Goal: Information Seeking & Learning: Learn about a topic

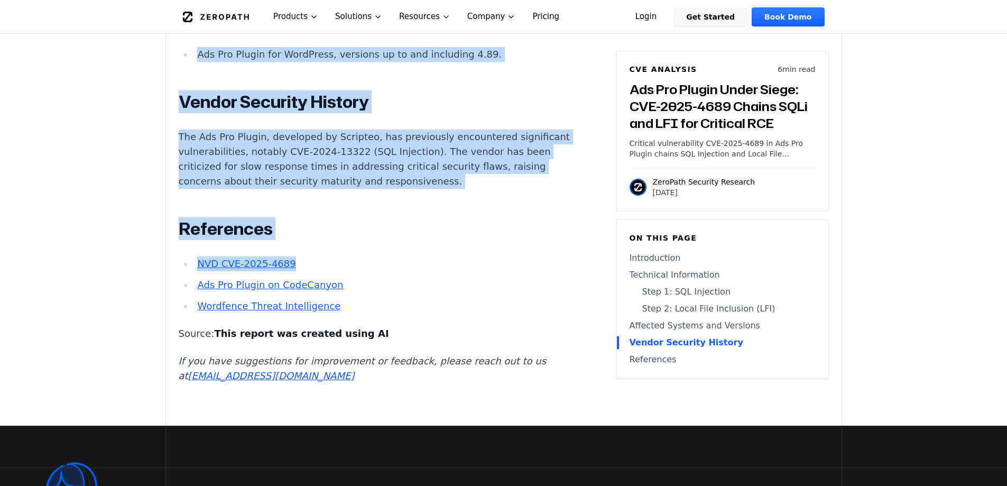
scroll to position [1321, 0]
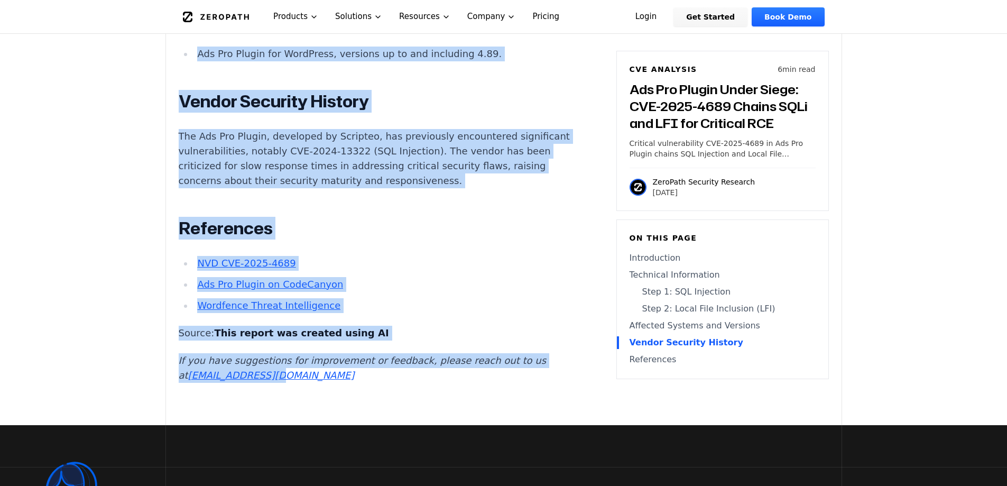
drag, startPoint x: 182, startPoint y: 119, endPoint x: 487, endPoint y: 408, distance: 420.9
click at [487, 408] on main "How ZeroPath Works Learn the technical details of how ZeroPath works under the …" at bounding box center [503, 53] width 1007 height 2748
copy main "Ads Pro Plugin Under Siege: CVE-2025-4689 Chains SQLi and LFI for Critical RCE …"
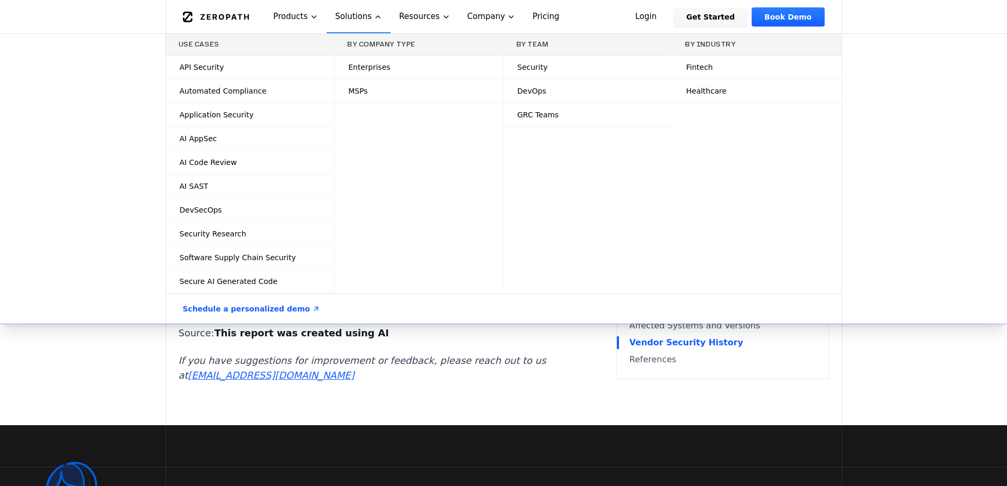
click at [461, 216] on div "By Company Type Enterprises MSPs" at bounding box center [418, 163] width 169 height 259
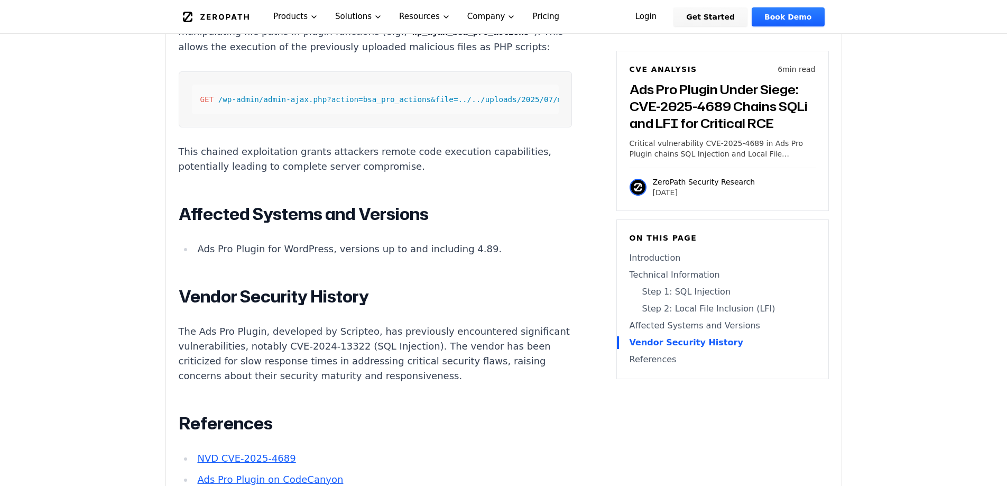
drag, startPoint x: 440, startPoint y: 272, endPoint x: 401, endPoint y: 126, distance: 151.6
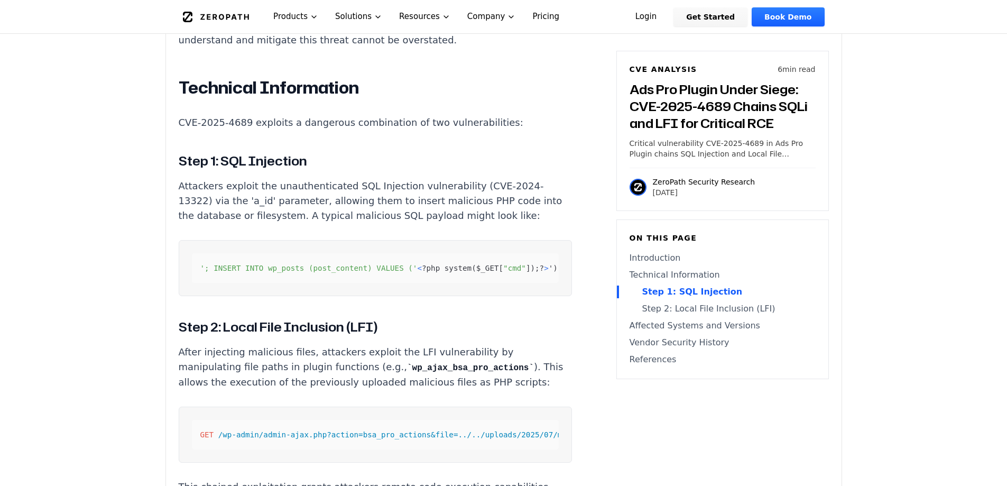
drag, startPoint x: 416, startPoint y: 224, endPoint x: 416, endPoint y: 231, distance: 7.9
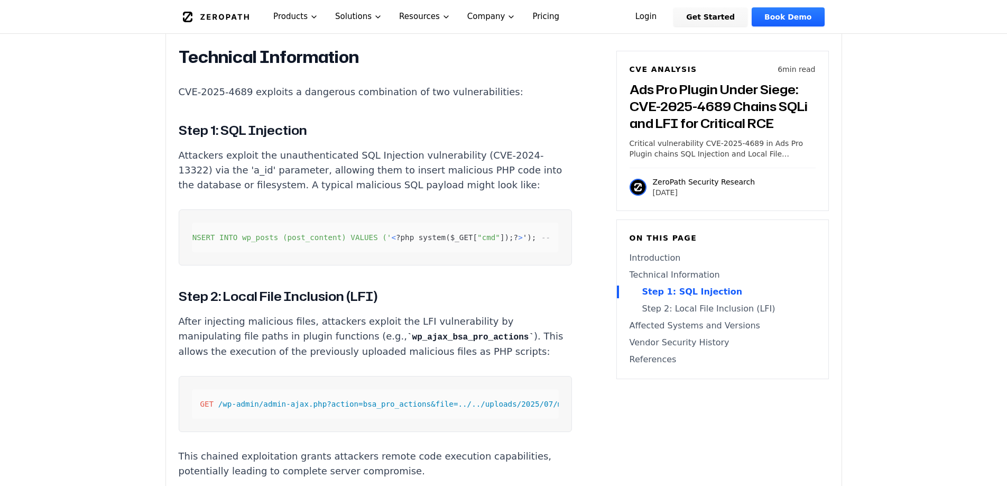
scroll to position [0, 57]
drag, startPoint x: 266, startPoint y: 312, endPoint x: 396, endPoint y: 311, distance: 130.0
click at [394, 305] on h3 "Step 2: Local File Inclusion (LFI)" at bounding box center [375, 295] width 393 height 19
click at [400, 305] on h3 "Step 2: Local File Inclusion (LFI)" at bounding box center [375, 295] width 393 height 19
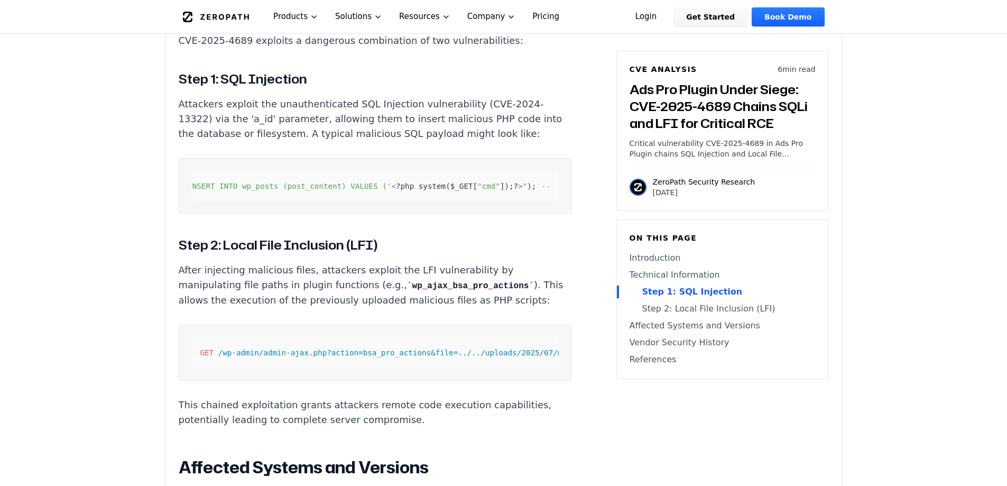
drag, startPoint x: 433, startPoint y: 278, endPoint x: 439, endPoint y: 350, distance: 72.1
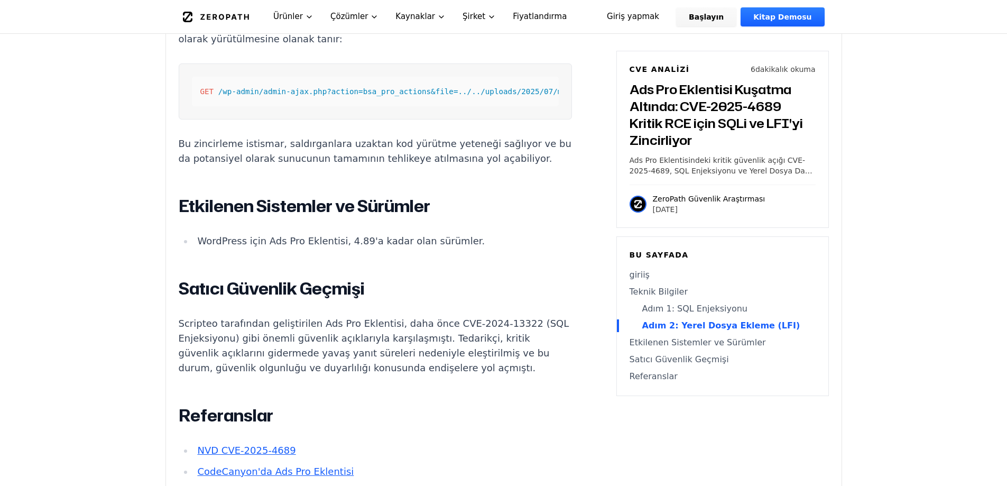
scroll to position [1174, 0]
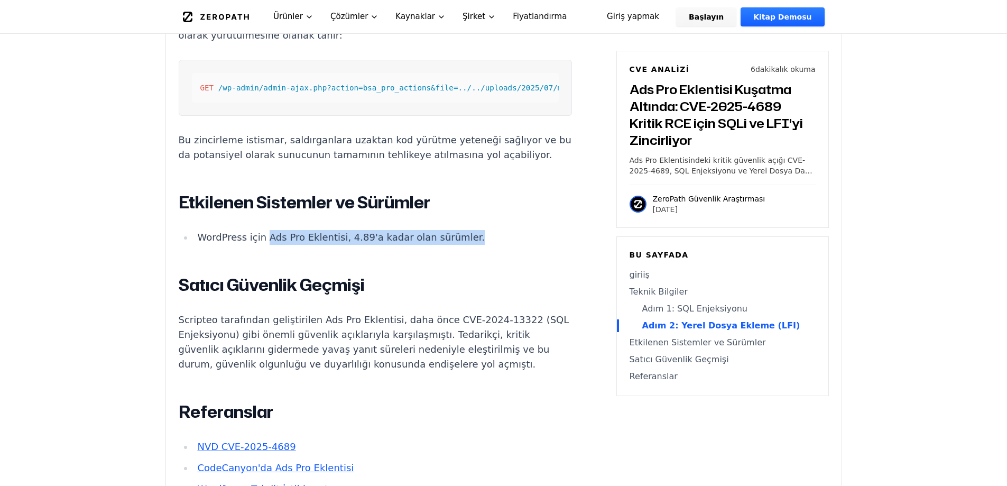
drag, startPoint x: 373, startPoint y: 283, endPoint x: 483, endPoint y: 285, distance: 109.9
click at [483, 245] on li "WordPress için Ads Pro Eklentisi, 4.89'a kadar olan sürümler." at bounding box center [382, 237] width 378 height 15
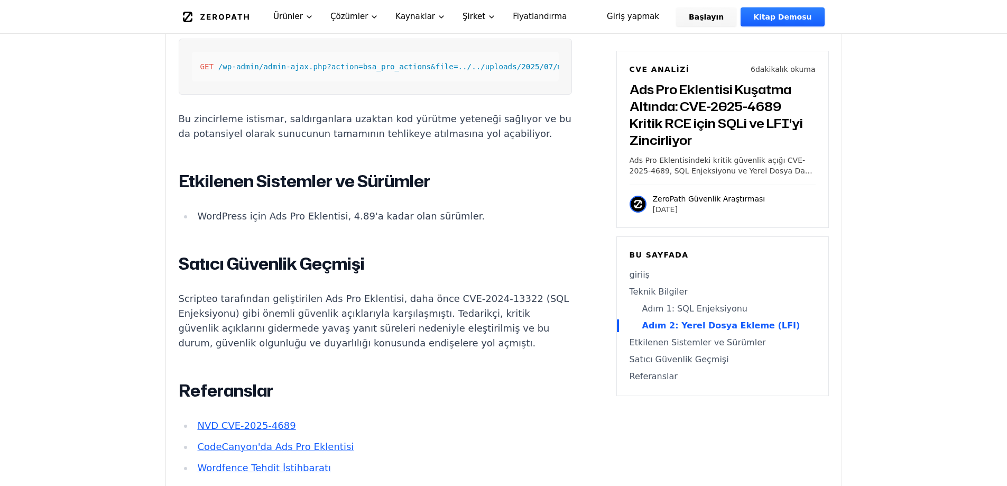
scroll to position [1244, 0]
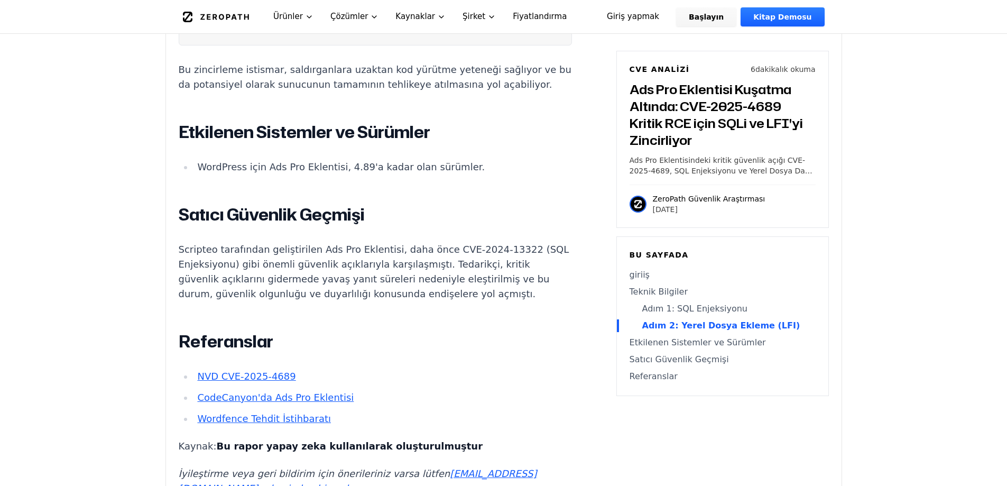
drag, startPoint x: 431, startPoint y: 349, endPoint x: 424, endPoint y: 392, distance: 43.4
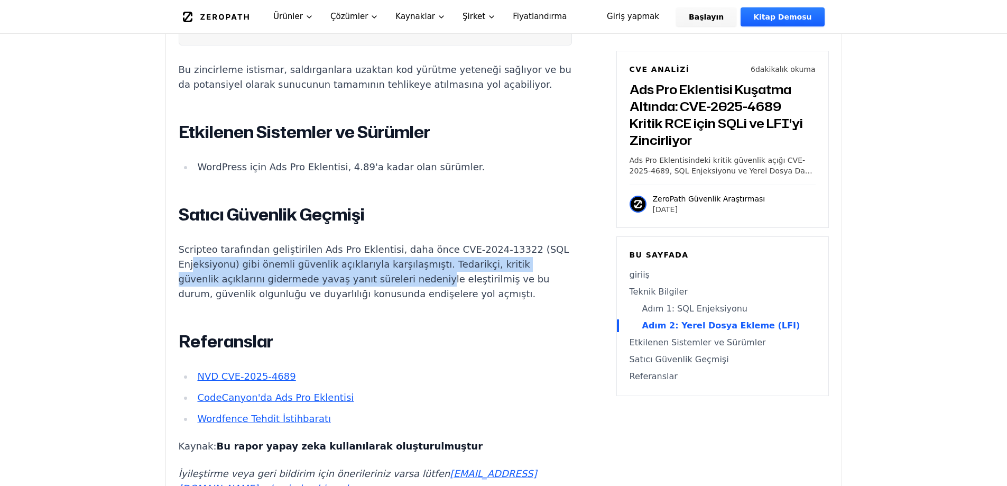
drag, startPoint x: 224, startPoint y: 302, endPoint x: 416, endPoint y: 321, distance: 192.8
click at [416, 301] on p "Scripteo tarafından geliştirilen Ads Pro Eklentisi, daha önce CVE-2024-13322 (S…" at bounding box center [375, 271] width 393 height 59
click at [416, 299] on font "Scripteo tarafından geliştirilen Ads Pro Eklentisi, daha önce CVE-2024-13322 (S…" at bounding box center [374, 271] width 391 height 55
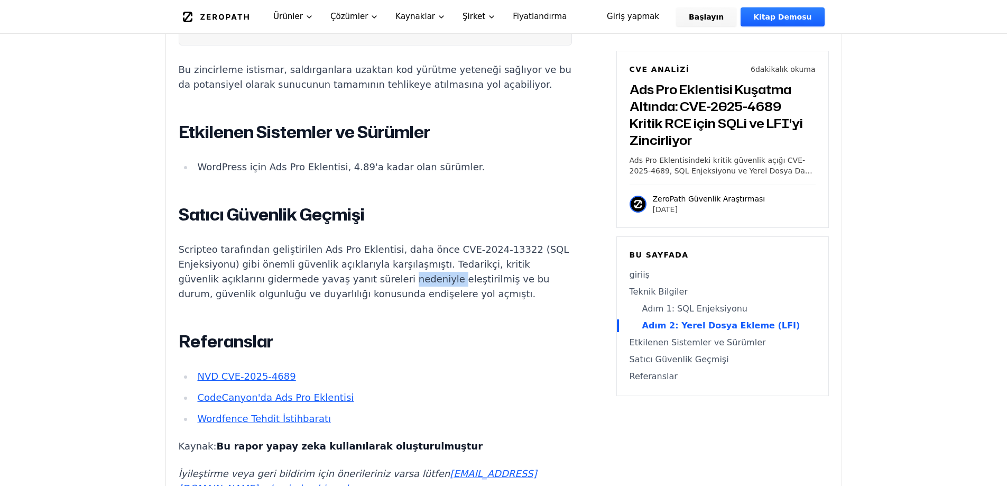
click at [416, 299] on font "Scripteo tarafından geliştirilen Ads Pro Eklentisi, daha önce CVE-2024-13322 (S…" at bounding box center [374, 271] width 391 height 55
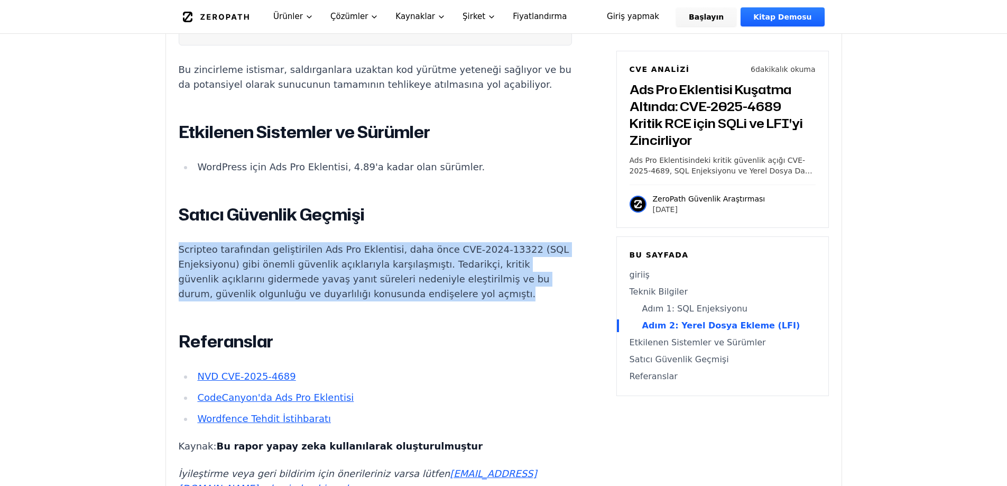
click at [416, 299] on font "Scripteo tarafından geliştirilen Ads Pro Eklentisi, daha önce CVE-2024-13322 (S…" at bounding box center [374, 271] width 391 height 55
click at [295, 299] on font "Scripteo tarafından geliştirilen Ads Pro Eklentisi, daha önce CVE-2024-13322 (S…" at bounding box center [374, 271] width 391 height 55
click at [202, 299] on font "Scripteo tarafından geliştirilen Ads Pro Eklentisi, daha önce CVE-2024-13322 (S…" at bounding box center [374, 271] width 391 height 55
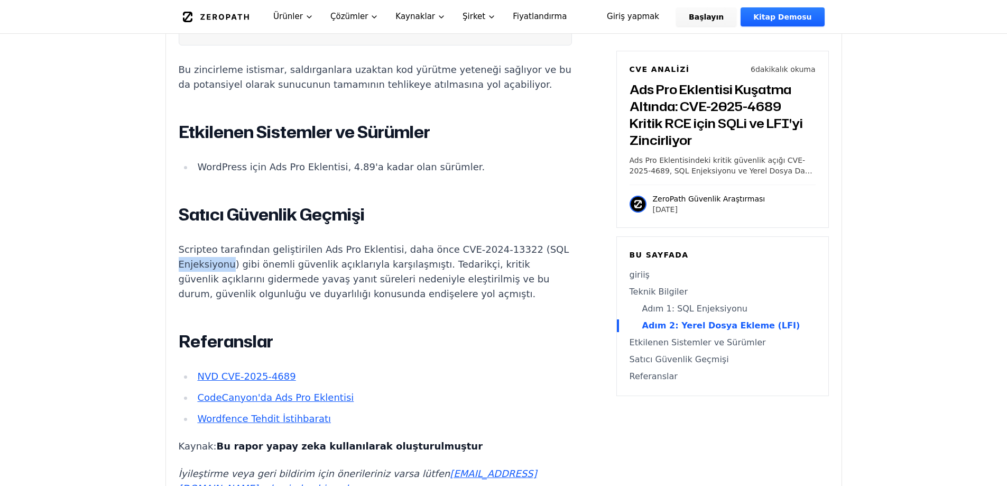
click at [202, 299] on font "Scripteo tarafından geliştirilen Ads Pro Eklentisi, daha önce CVE-2024-13322 (S…" at bounding box center [374, 271] width 391 height 55
click at [283, 299] on font "Scripteo tarafından geliştirilen Ads Pro Eklentisi, daha önce CVE-2024-13322 (S…" at bounding box center [374, 271] width 391 height 55
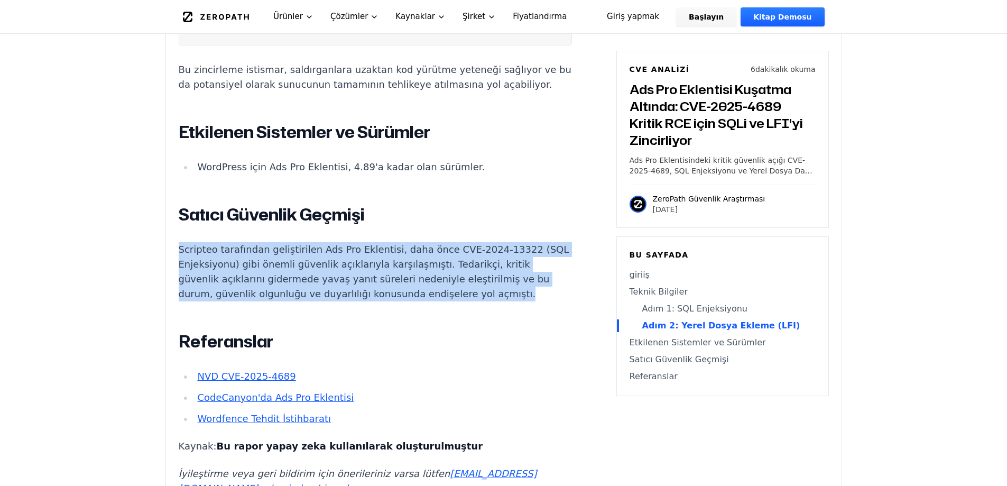
click at [283, 299] on font "Scripteo tarafından geliştirilen Ads Pro Eklentisi, daha önce CVE-2024-13322 (S…" at bounding box center [374, 271] width 391 height 55
click at [347, 299] on font "Scripteo tarafından geliştirilen Ads Pro Eklentisi, daha önce CVE-2024-13322 (S…" at bounding box center [374, 271] width 391 height 55
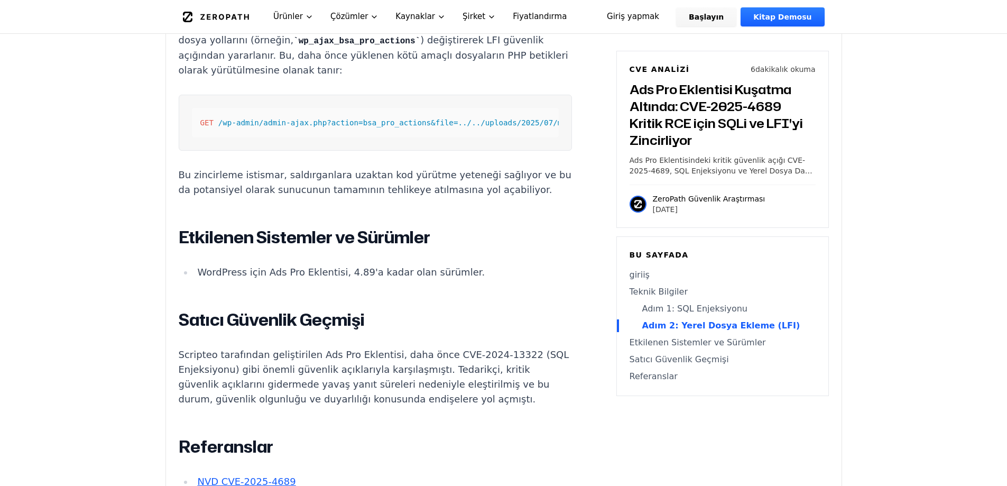
scroll to position [1219, 0]
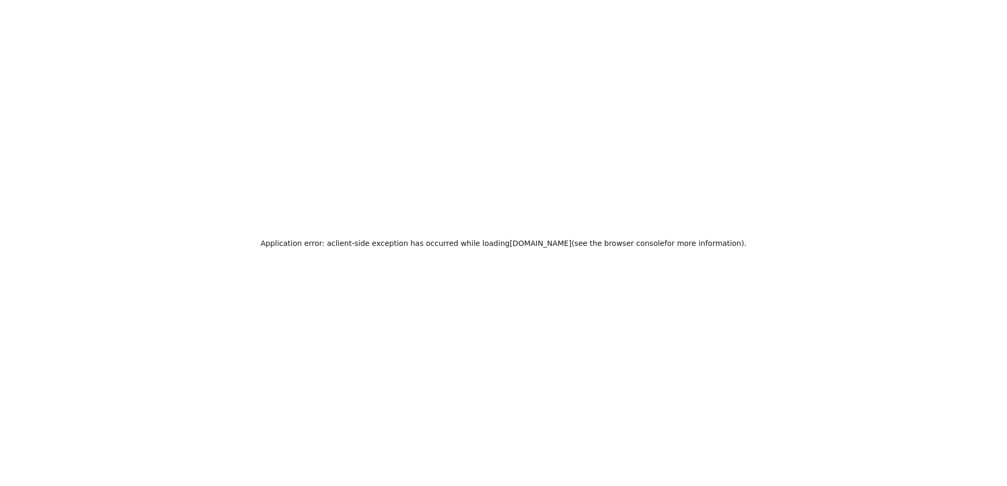
drag, startPoint x: 148, startPoint y: 229, endPoint x: 154, endPoint y: 318, distance: 89.0
